Goal: Task Accomplishment & Management: Manage account settings

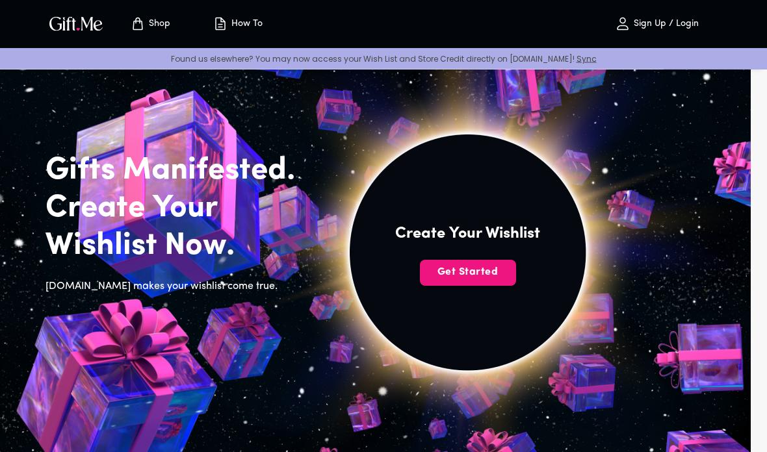
scroll to position [13, 0]
click at [492, 277] on span "Get Started" at bounding box center [468, 272] width 96 height 14
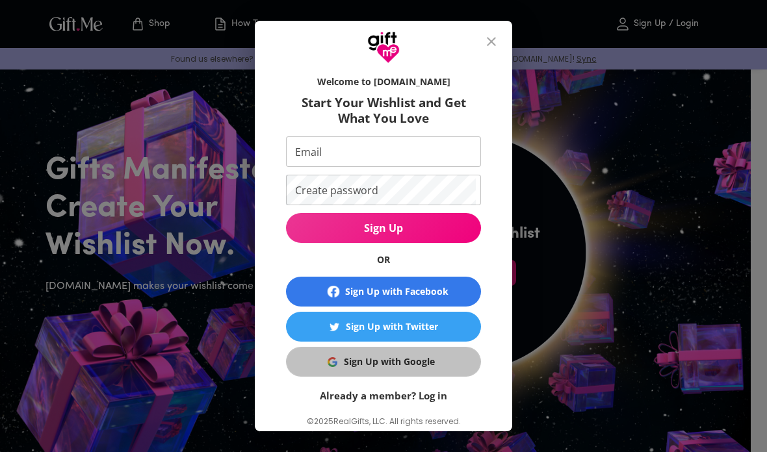
click at [461, 366] on span "Sign Up with Google" at bounding box center [381, 362] width 179 height 14
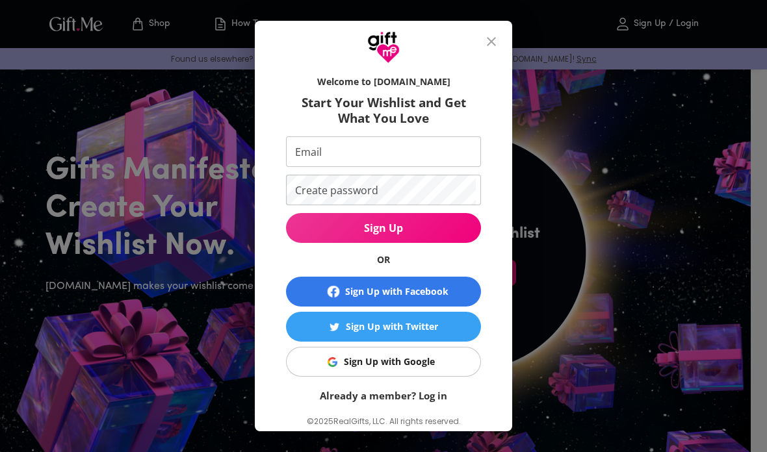
scroll to position [65, 0]
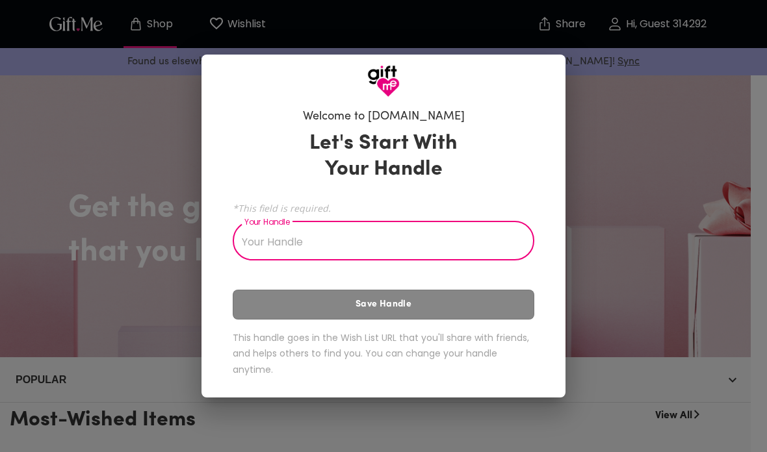
click at [477, 236] on input "Your Handle" at bounding box center [376, 242] width 287 height 36
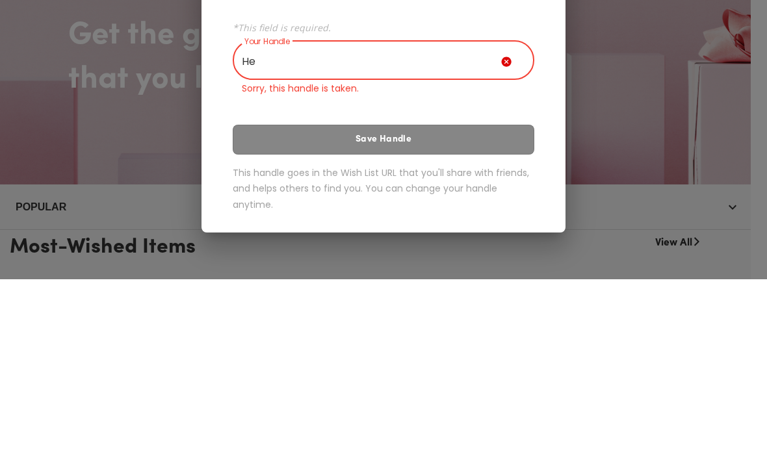
type input "H"
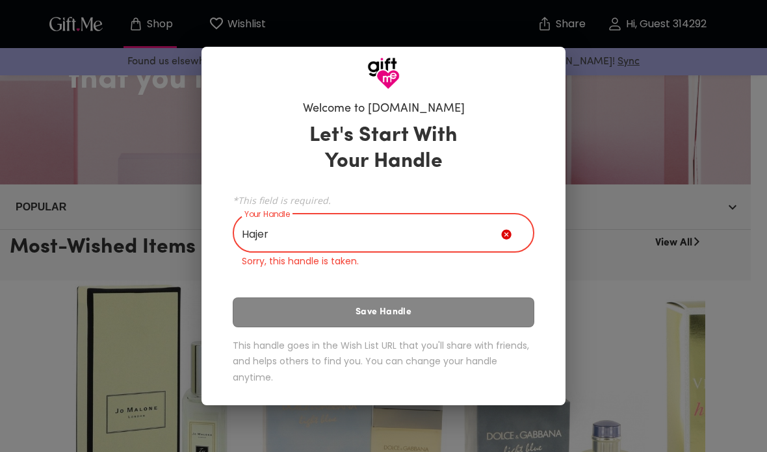
type input "Hajer"
click at [514, 227] on div "Hajer Your Handle" at bounding box center [383, 234] width 301 height 36
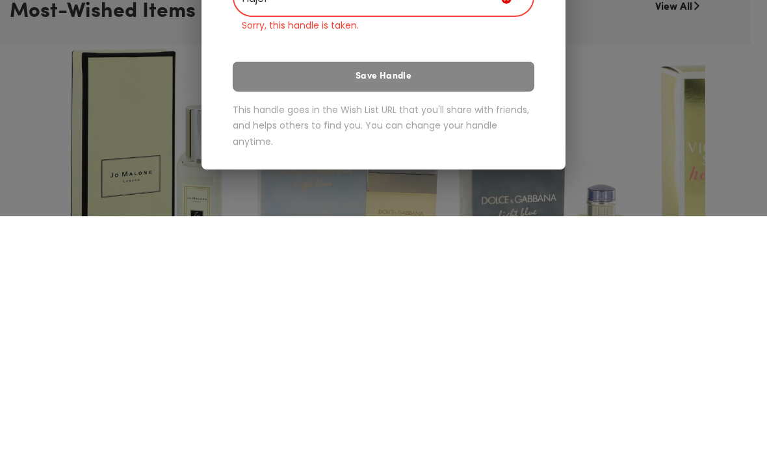
click at [509, 229] on icon at bounding box center [506, 234] width 10 height 10
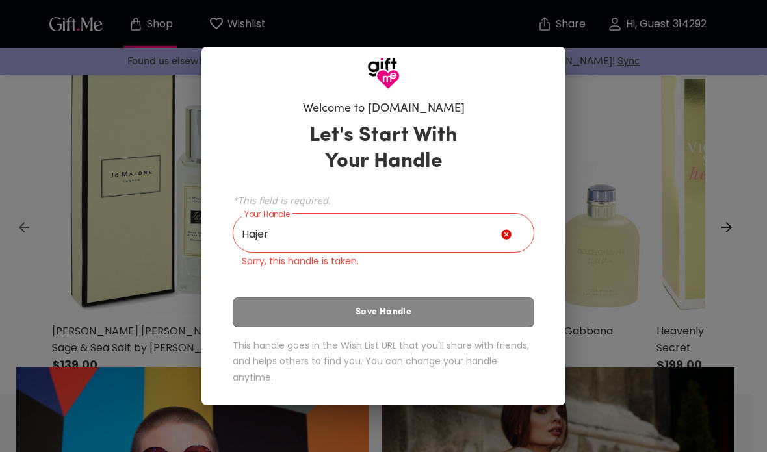
click at [509, 253] on div "Hajer Your Handle" at bounding box center [383, 234] width 301 height 36
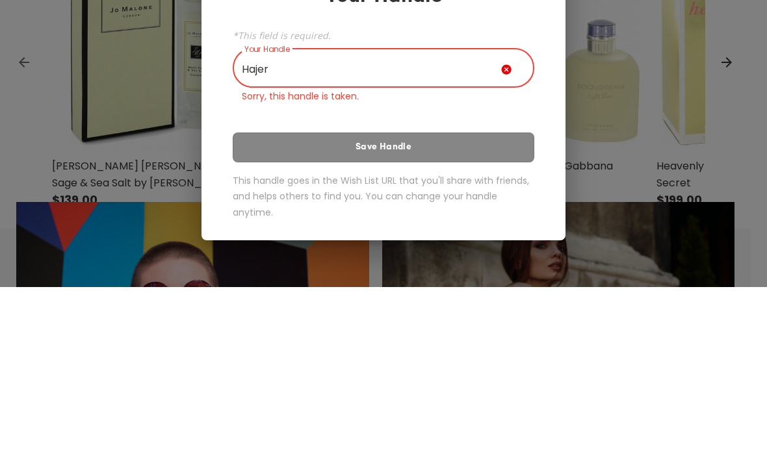
click at [498, 216] on input "Hajer" at bounding box center [367, 234] width 268 height 36
click at [507, 229] on icon at bounding box center [506, 234] width 10 height 10
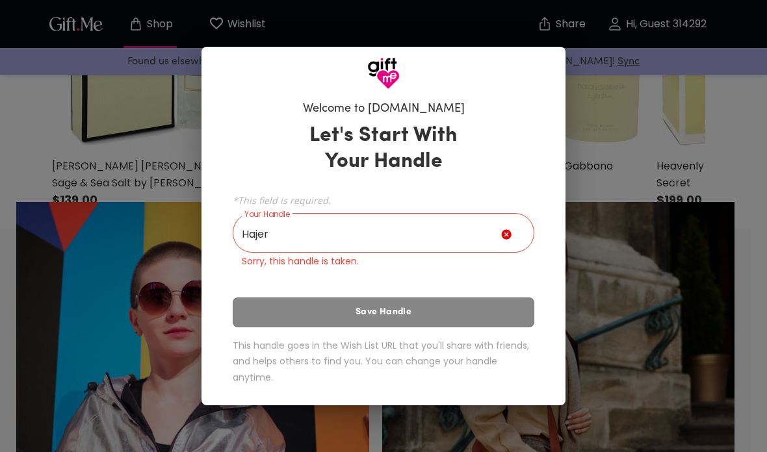
click at [507, 90] on div at bounding box center [383, 68] width 364 height 43
click at [457, 251] on input "Hajer" at bounding box center [367, 234] width 268 height 36
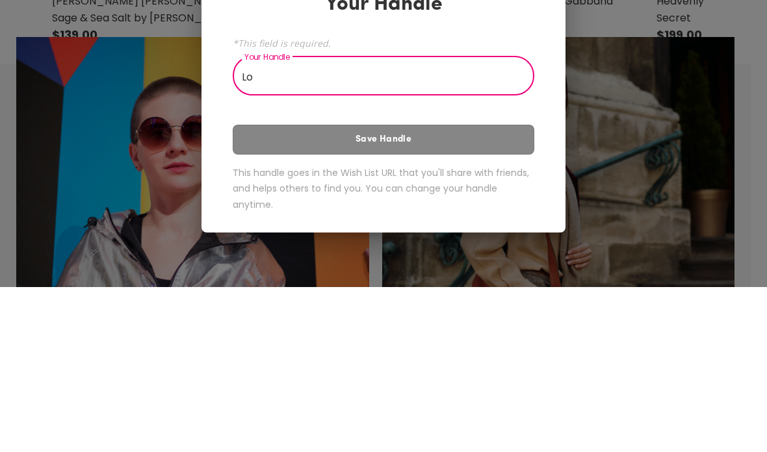
type input "L"
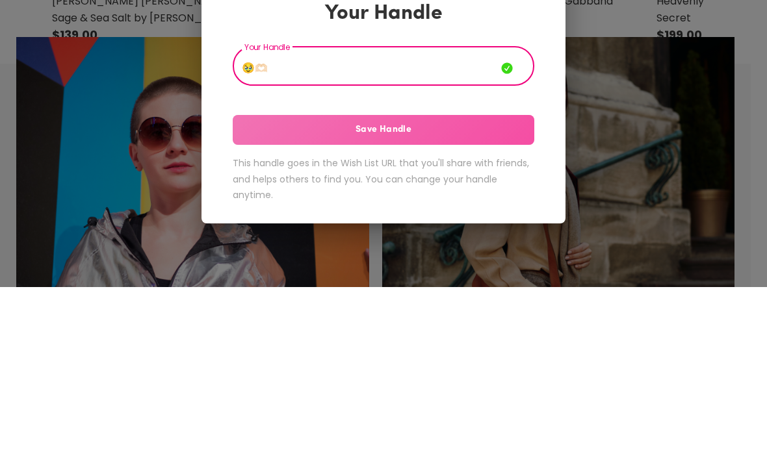
click at [488, 280] on button "Save Handle" at bounding box center [383, 295] width 301 height 30
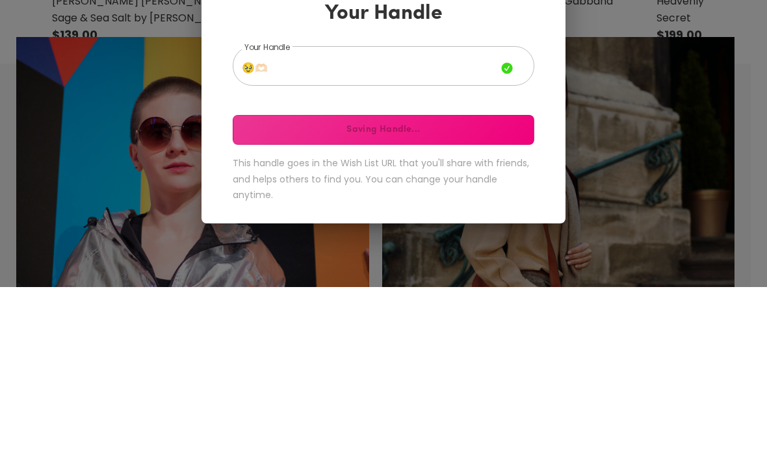
scroll to position [739, 0]
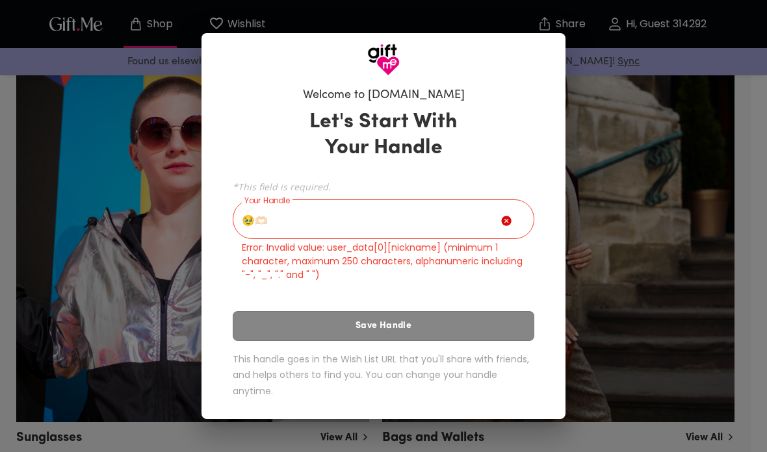
click at [461, 239] on input "🥹🫶🏻" at bounding box center [367, 221] width 268 height 36
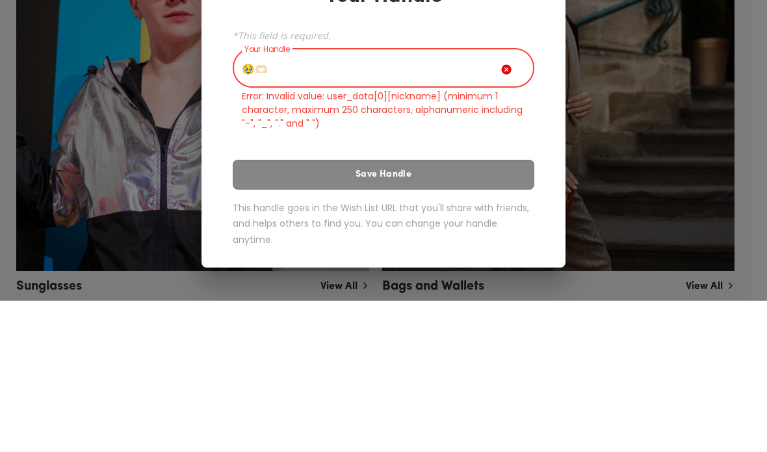
click at [242, 203] on input "🥹🫶🏻" at bounding box center [367, 221] width 268 height 36
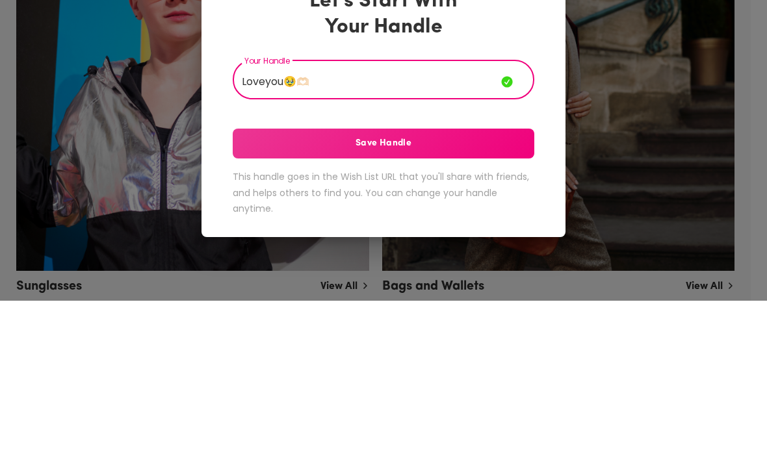
click at [268, 280] on button "Save Handle" at bounding box center [383, 295] width 301 height 30
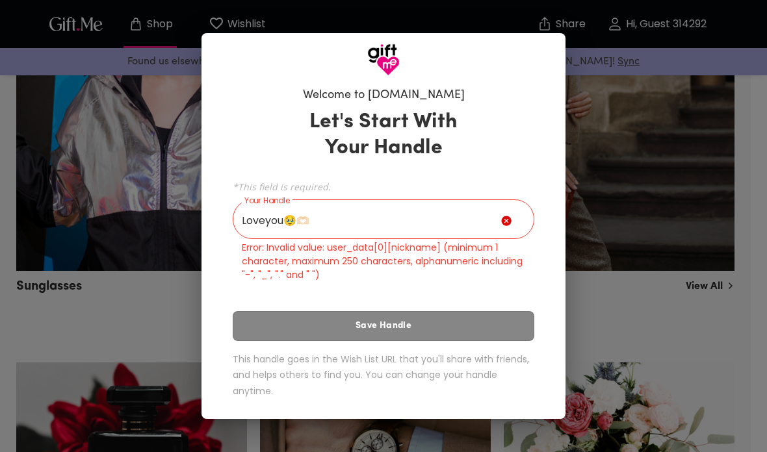
click at [266, 239] on input "Loveyou🥹🫶🏻" at bounding box center [367, 221] width 268 height 36
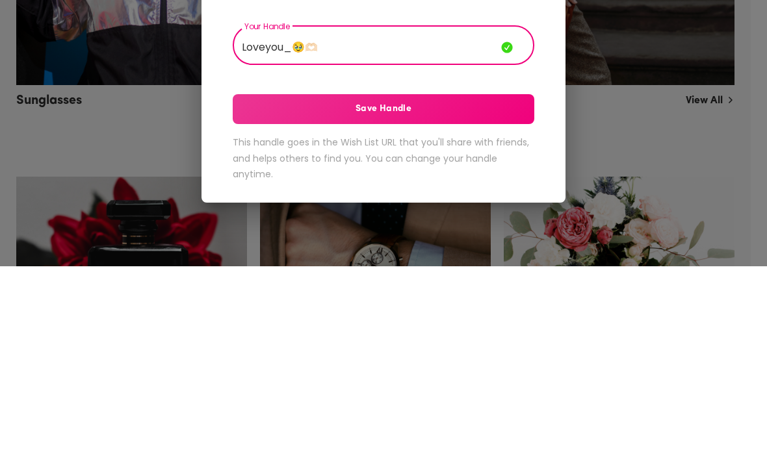
click at [249, 214] on input "Loveyou_🥹🫶🏻" at bounding box center [367, 232] width 268 height 36
click at [276, 288] on span "Save Handle" at bounding box center [383, 295] width 301 height 14
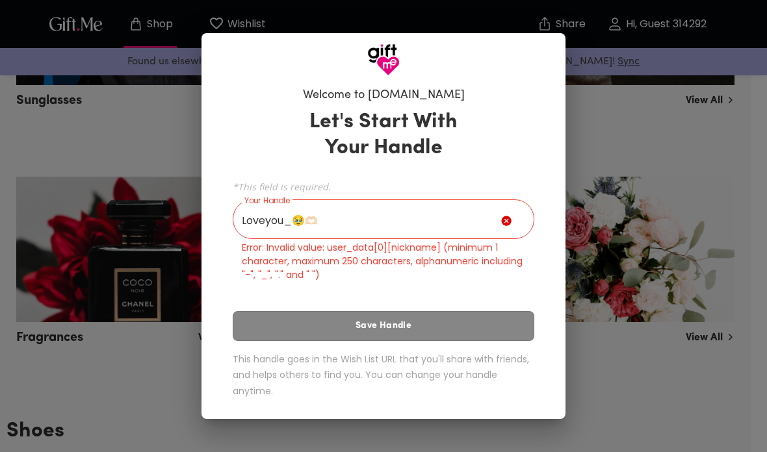
click at [333, 239] on input "Loveyou_🥹🫶🏻" at bounding box center [367, 221] width 268 height 36
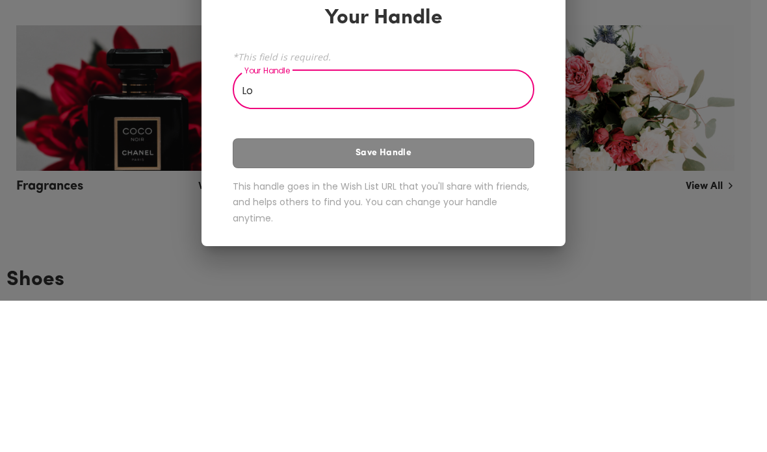
type input "L"
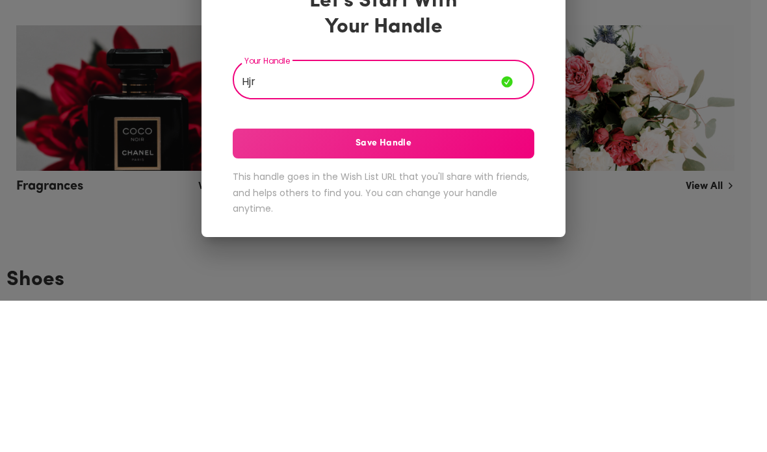
type input "Hjr"
click at [282, 288] on span "Save Handle" at bounding box center [383, 295] width 301 height 14
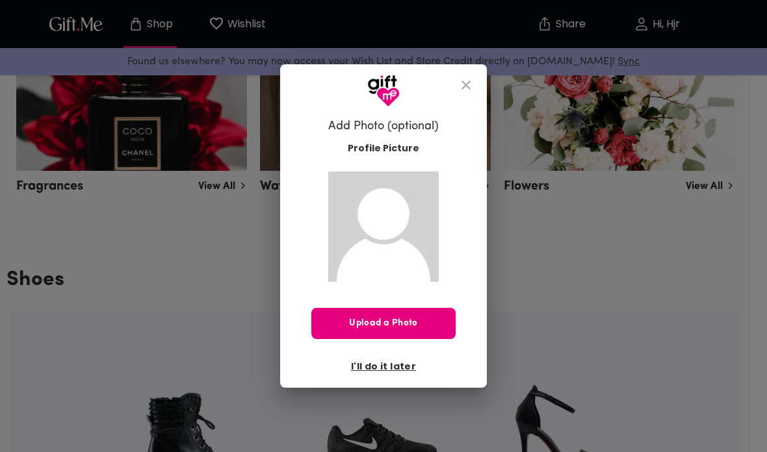
click at [423, 331] on div "Profile Picture Upload a Photo I'll do it later" at bounding box center [383, 256] width 144 height 242
click at [431, 331] on span "Upload a Photo" at bounding box center [383, 323] width 144 height 14
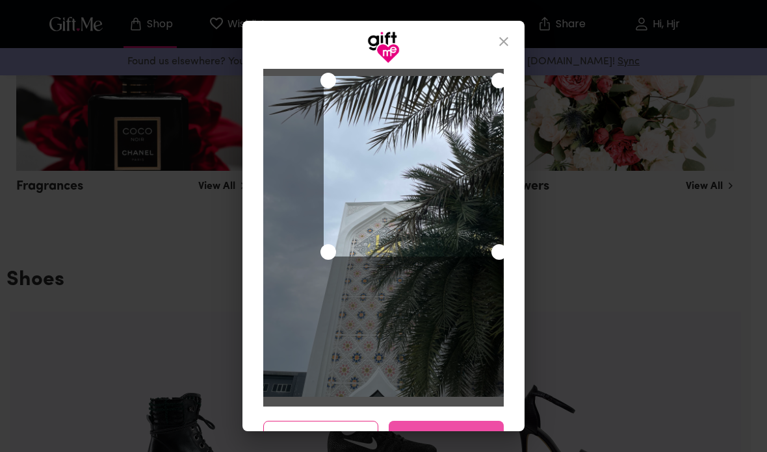
click at [482, 439] on button "Save Changes" at bounding box center [446, 436] width 115 height 31
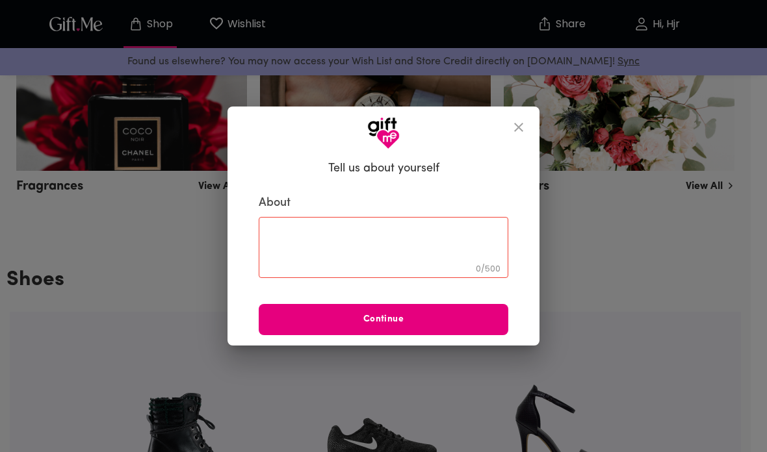
click at [526, 135] on icon "close" at bounding box center [519, 128] width 16 height 16
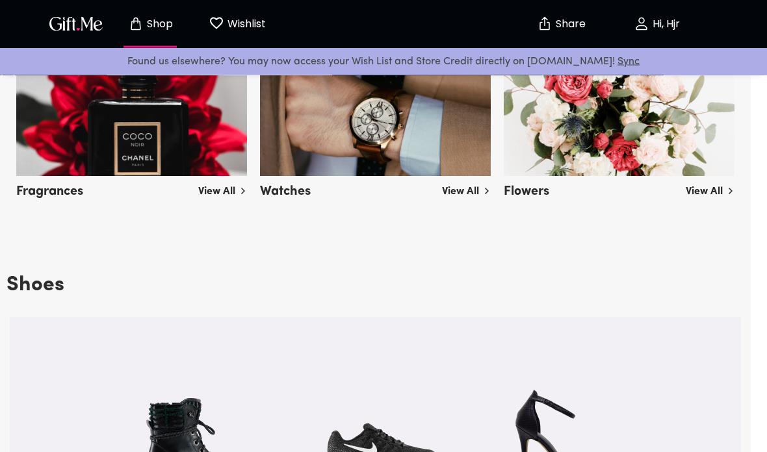
scroll to position [1211, 0]
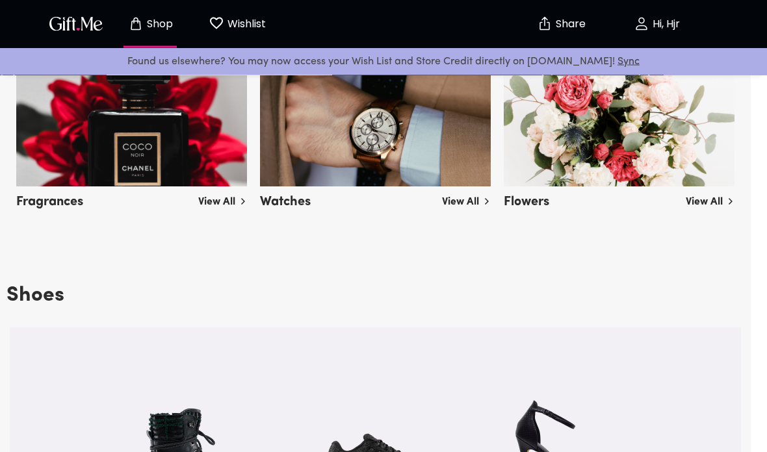
click at [694, 147] on img at bounding box center [618, 115] width 231 height 146
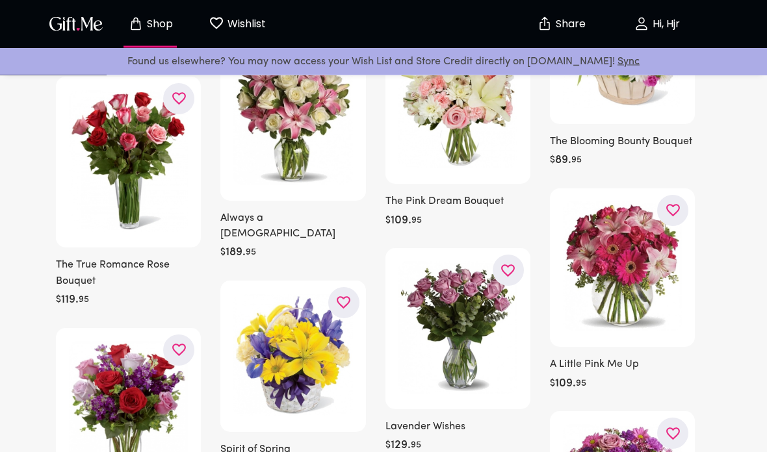
scroll to position [376, 0]
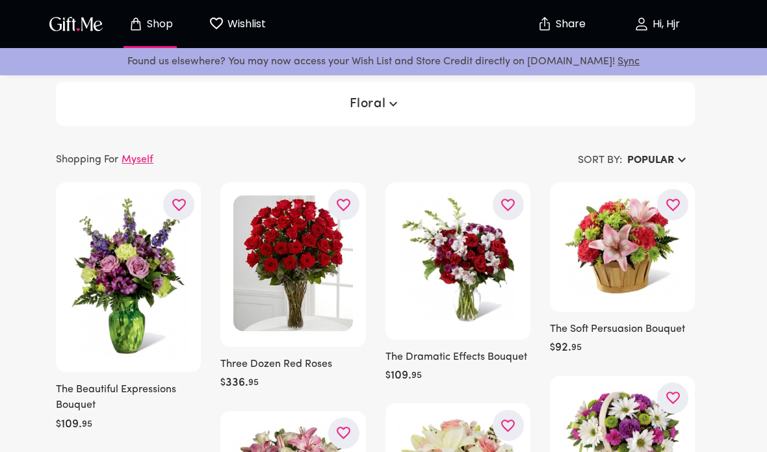
scroll to position [456, 0]
